Goal: Information Seeking & Learning: Learn about a topic

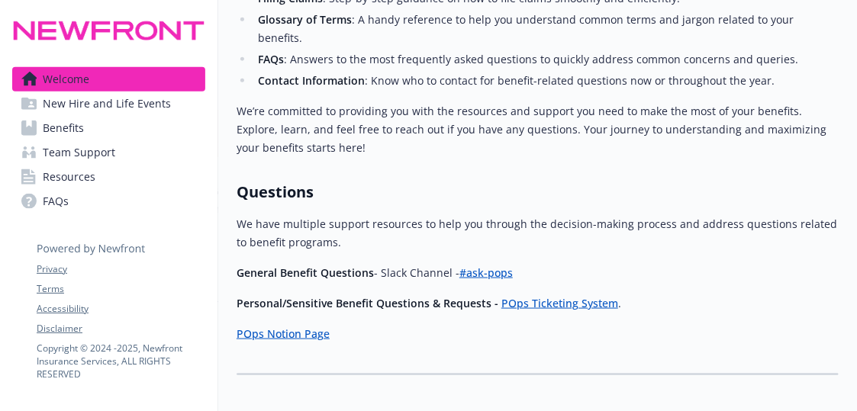
scroll to position [687, 0]
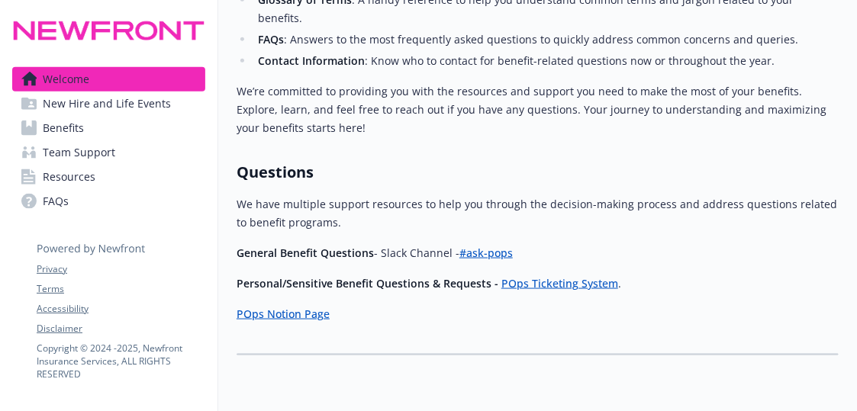
click at [76, 139] on span "Benefits" at bounding box center [63, 128] width 41 height 24
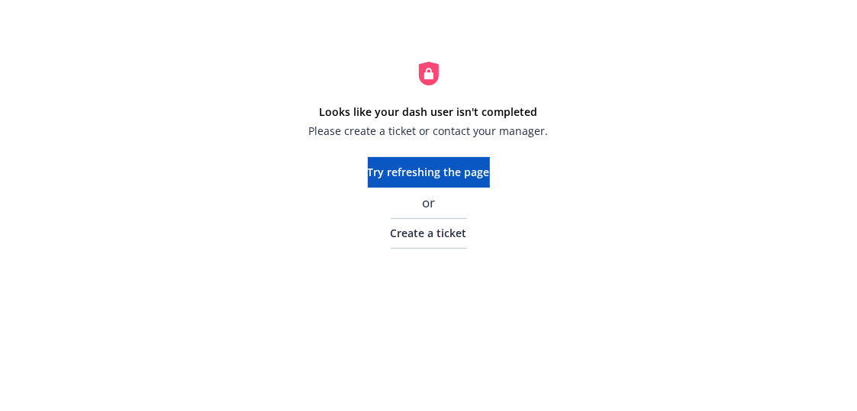
click at [217, 114] on div "Looks like your dash user isn't completed Please create a ticket or contact you…" at bounding box center [428, 155] width 857 height 310
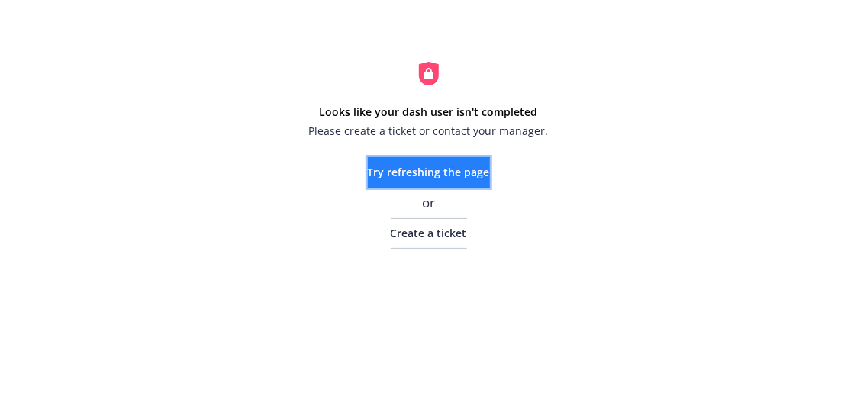
click at [459, 172] on span "Try refreshing the page" at bounding box center [429, 172] width 122 height 15
